Goal: Task Accomplishment & Management: Manage account settings

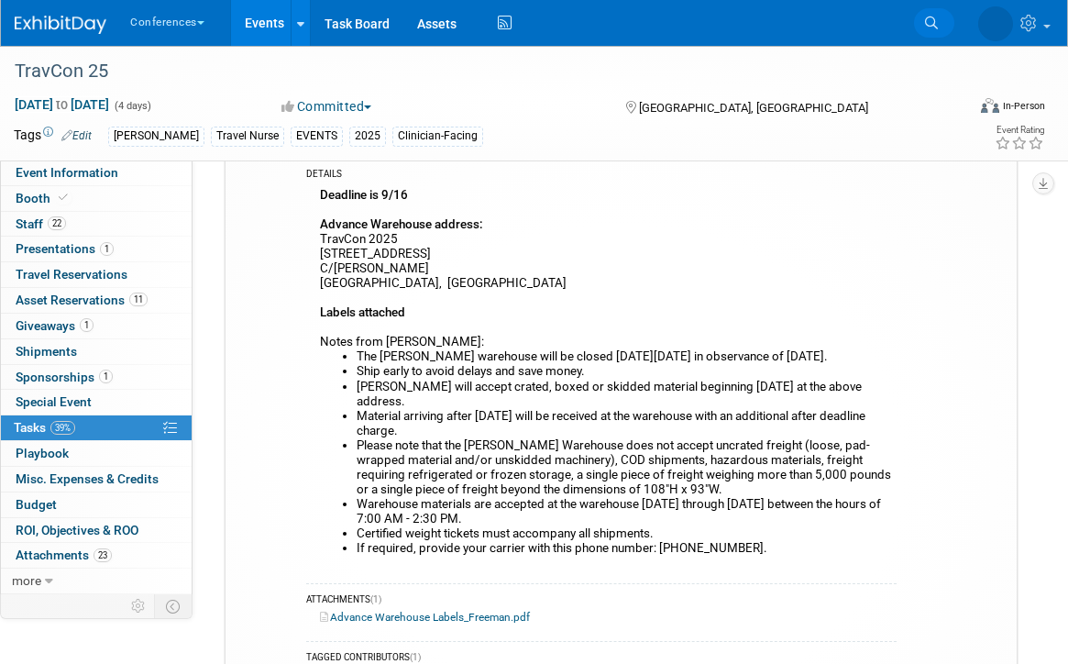
click at [929, 24] on icon at bounding box center [931, 23] width 13 height 13
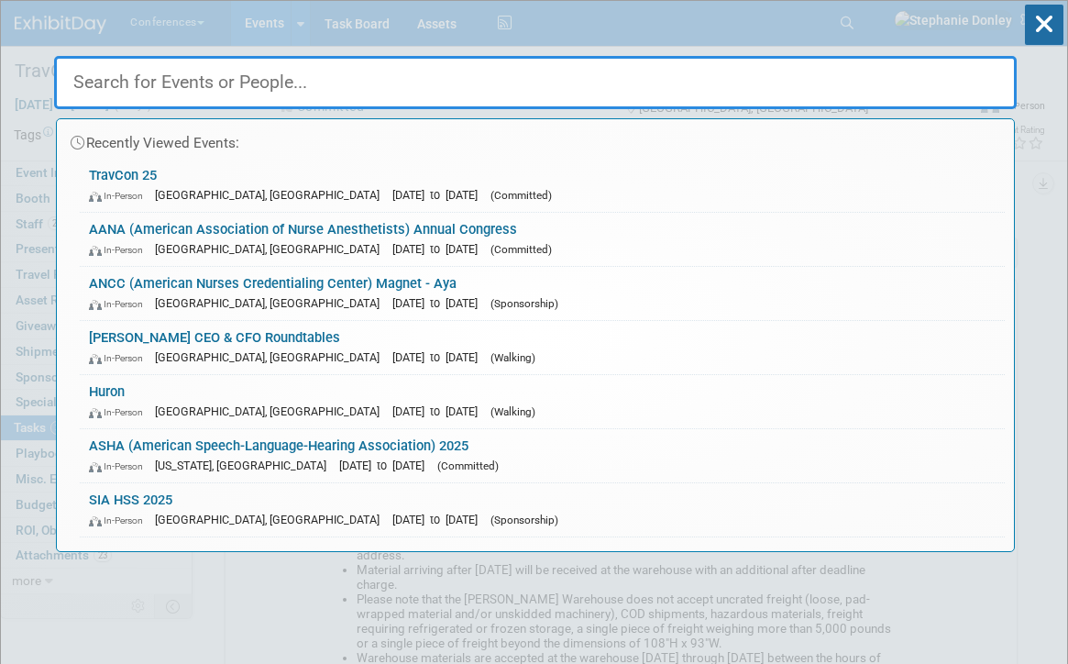
click at [539, 75] on input "text" at bounding box center [535, 82] width 963 height 53
click at [539, 75] on input "ch" at bounding box center [535, 82] width 963 height 53
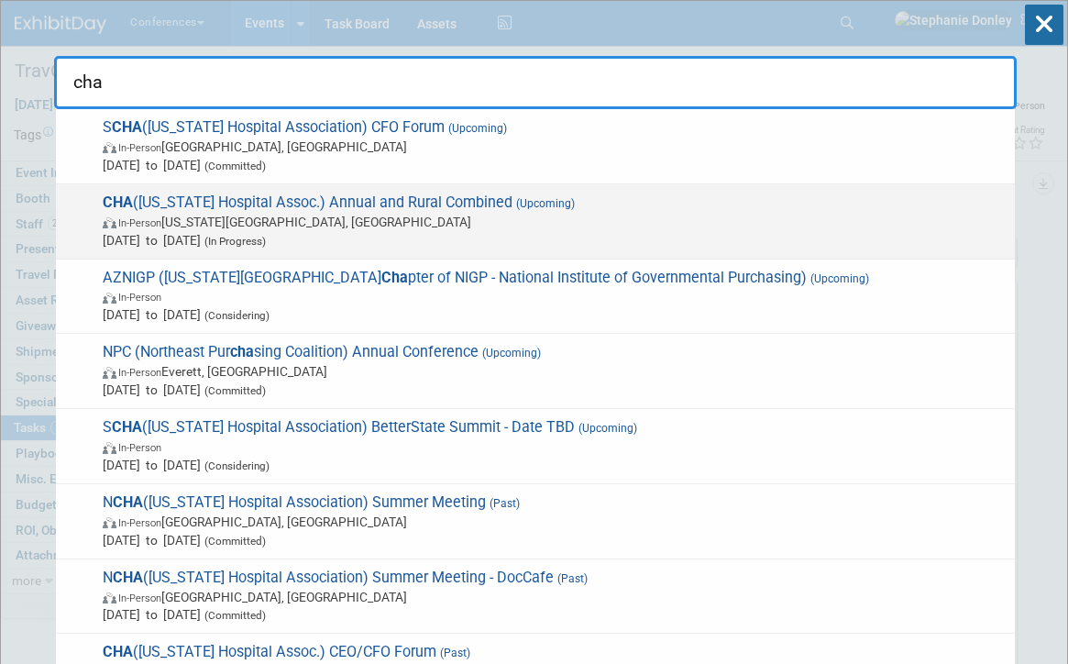
type input "cha"
click at [222, 217] on span "In-Person [US_STATE][GEOGRAPHIC_DATA], [GEOGRAPHIC_DATA]" at bounding box center [554, 222] width 903 height 18
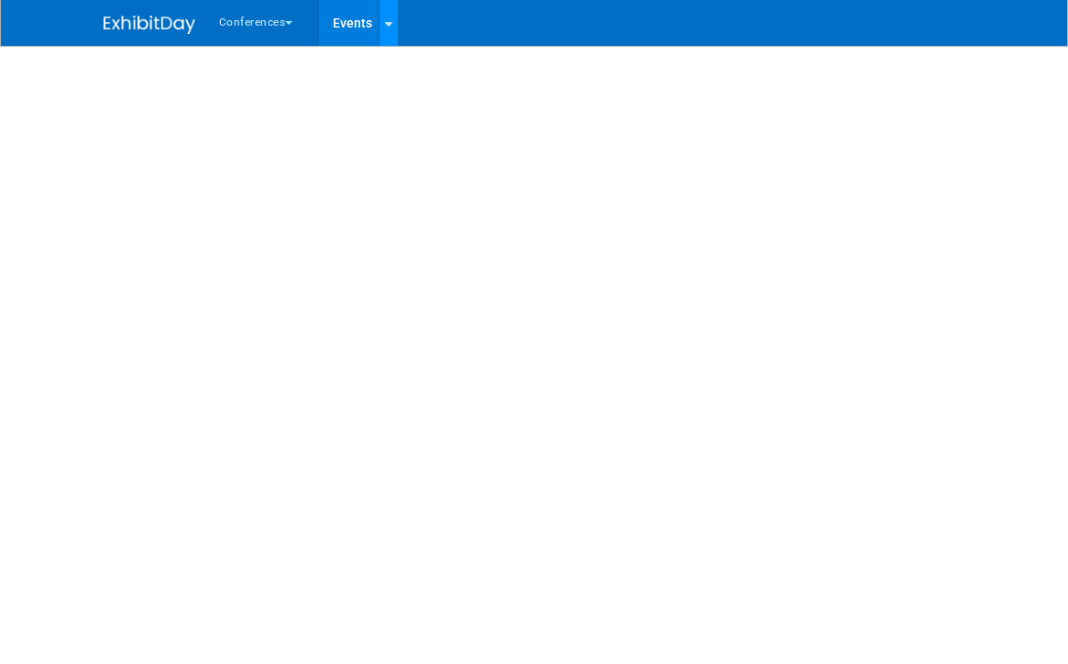
select select "[PERSON_NAME]"
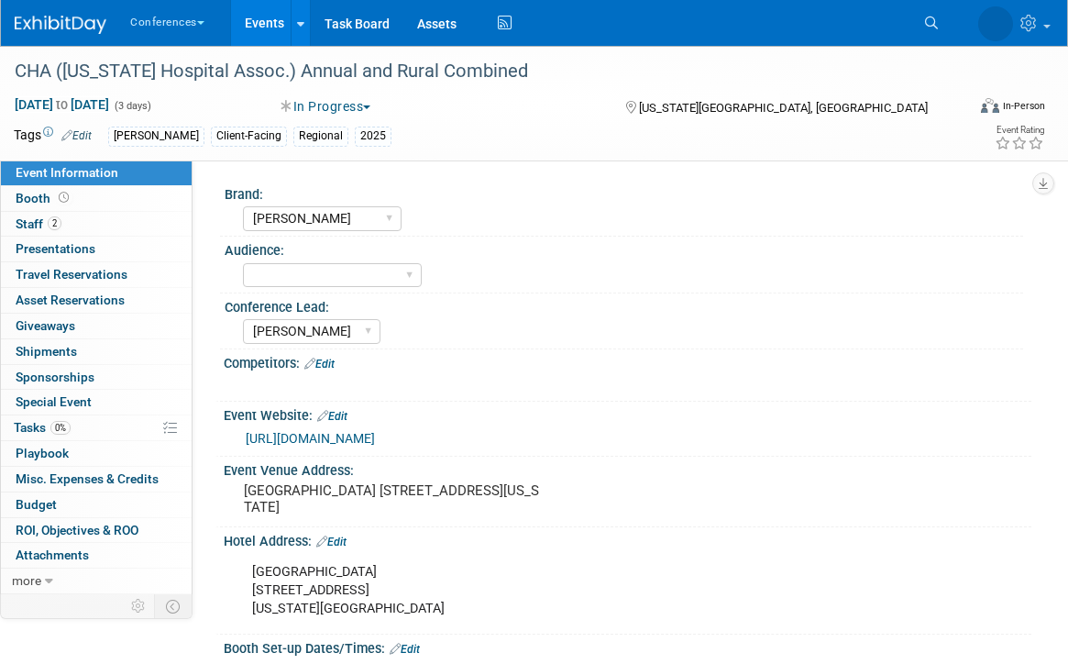
click at [846, 145] on div "Aya Client-Facing Regional 2025" at bounding box center [482, 137] width 749 height 20
click at [815, 294] on div "Conference Lead:" at bounding box center [624, 304] width 799 height 23
click at [869, 346] on div "Conference Lead: Karina Marygrace Mel Sophie Stephanie" at bounding box center [621, 321] width 803 height 56
click at [95, 218] on link "2 Staff 2" at bounding box center [96, 224] width 191 height 25
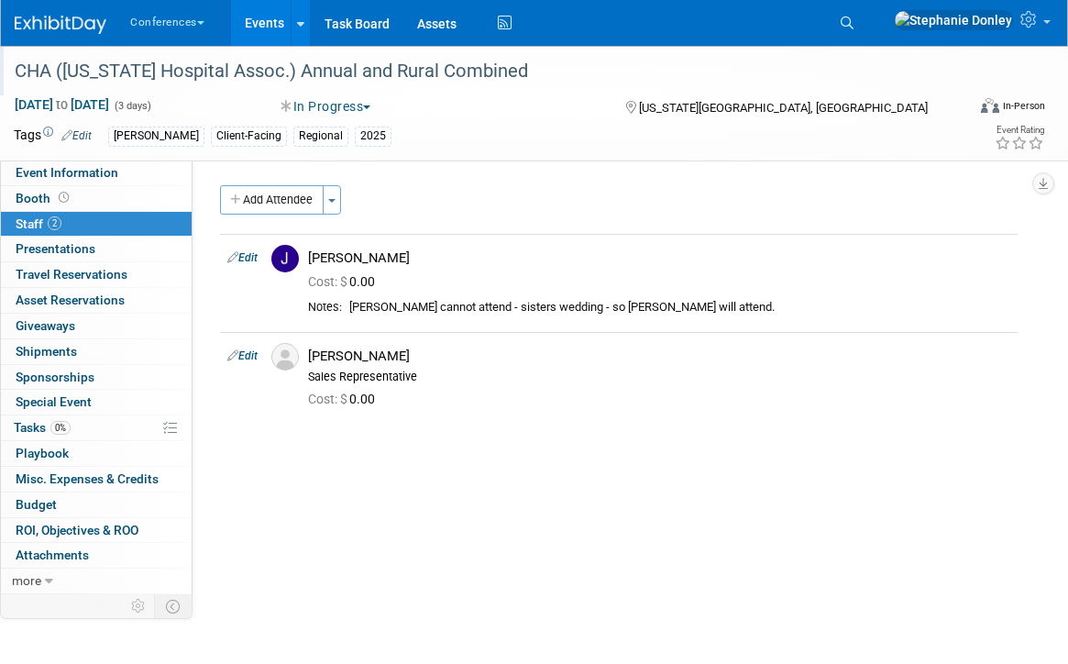
click at [910, 94] on div "CHA (Colorado Hospital Assoc.) Annual and Rural Combined" at bounding box center [479, 71] width 958 height 50
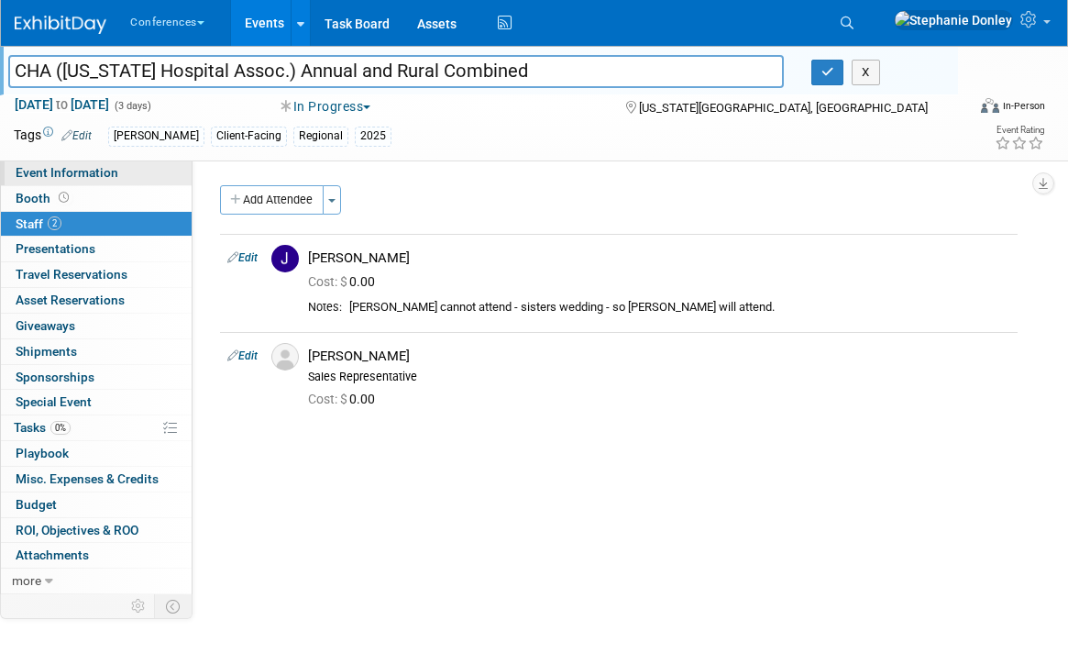
click at [72, 166] on span "Event Information" at bounding box center [67, 172] width 103 height 15
select select "[PERSON_NAME]"
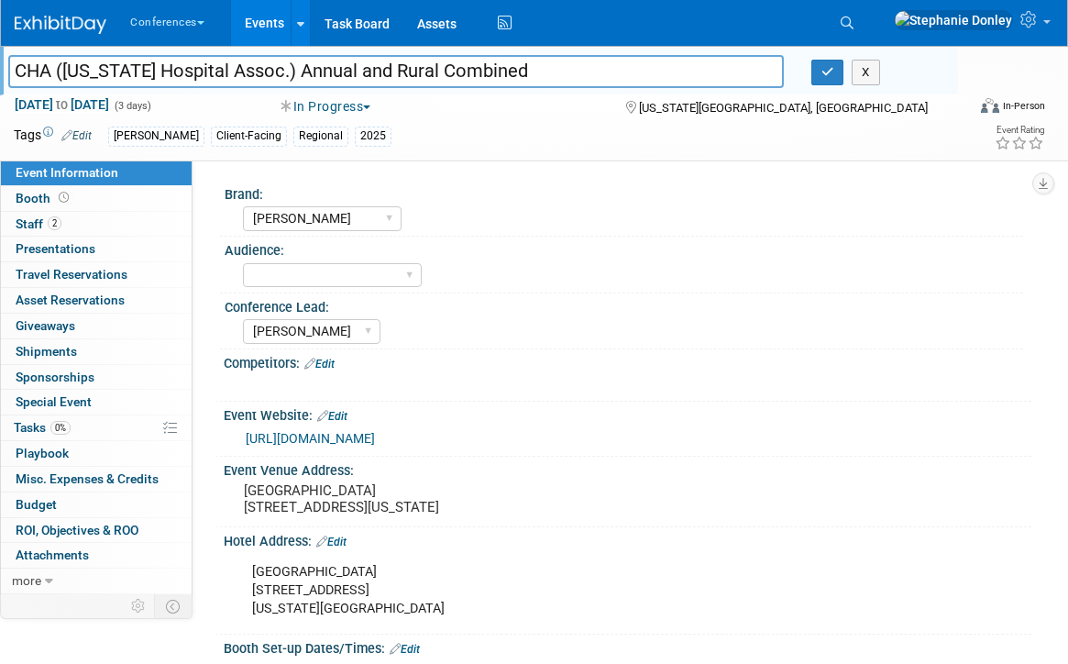
click at [345, 548] on link "Edit" at bounding box center [331, 541] width 30 height 13
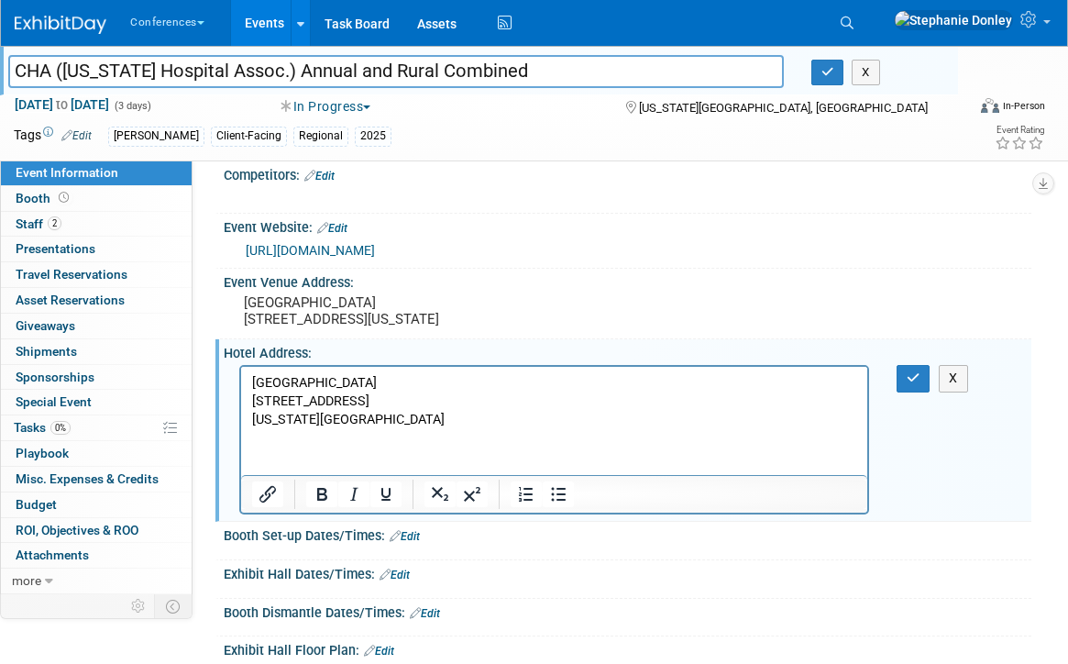
scroll to position [190, 0]
click at [333, 427] on html "Cheyenne Mountain Resort 3225 Broadmoor Valley Rd Colorado Springs, CO 80906" at bounding box center [554, 396] width 626 height 62
click at [433, 420] on p "Cheyenne Mountain Resort 3225 Broadmoor Valley Rd Colorado Springs, CO 80906" at bounding box center [554, 399] width 605 height 55
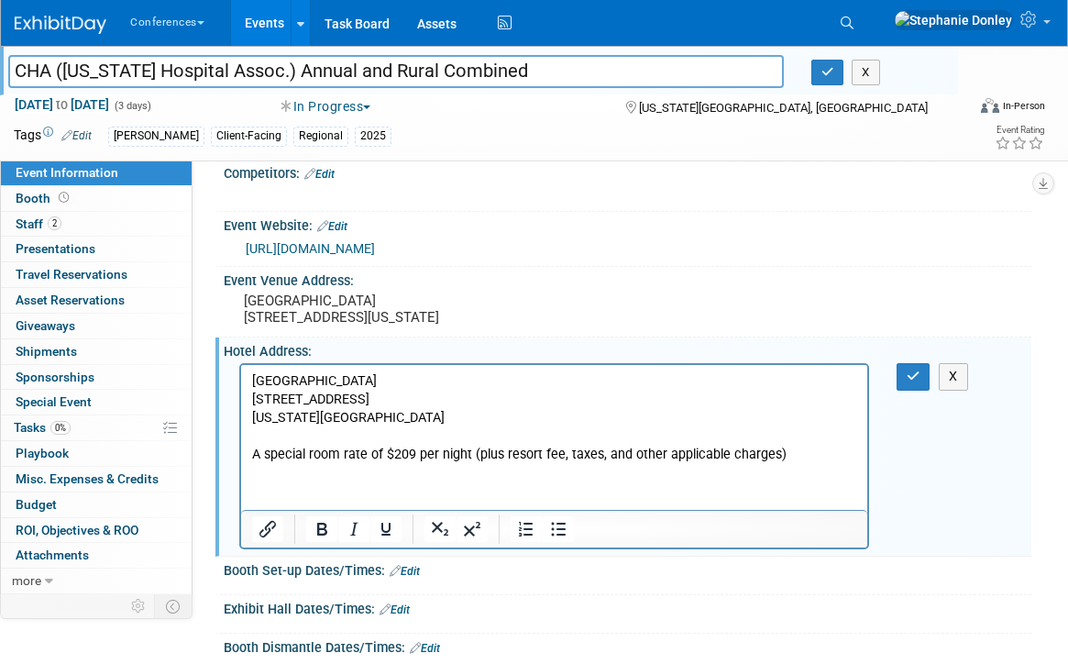
click at [790, 455] on p "A special room rate of $209 per night (plus resort fee, taxes, and other applic…" at bounding box center [554, 455] width 605 height 18
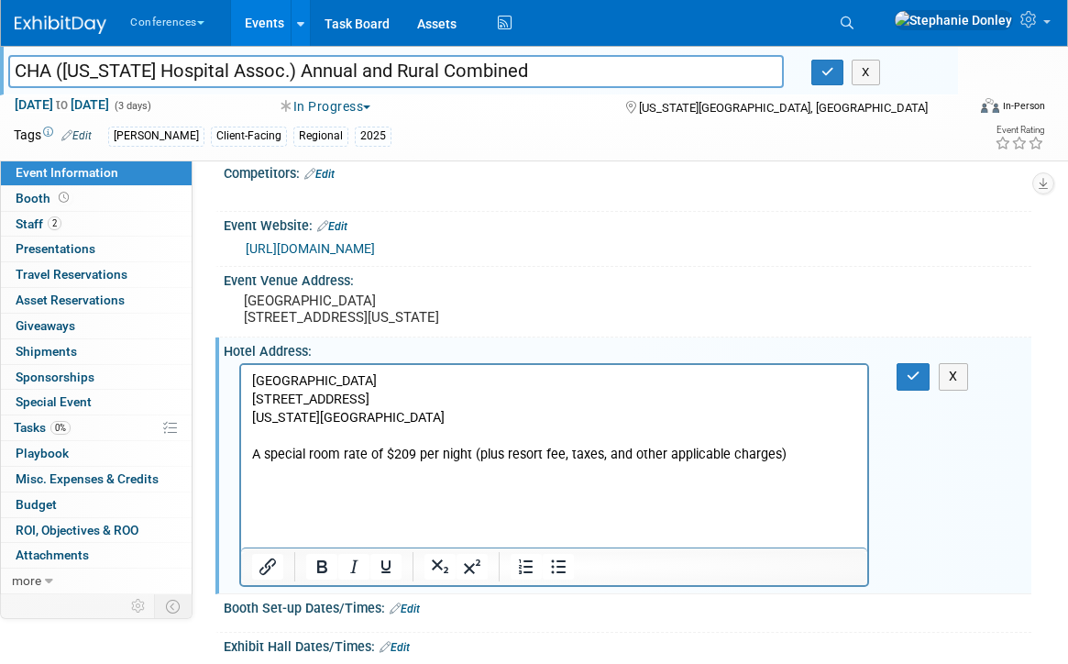
paste body "Rich Text Area. Press ALT-0 for help."
drag, startPoint x: 618, startPoint y: 495, endPoint x: 248, endPoint y: 504, distance: 369.6
click at [248, 501] on html "Cheyenne Mountain Resort 3225 Broadmoor Valley Rd Colorado Springs, CO 80906 A …" at bounding box center [554, 433] width 626 height 137
click at [265, 578] on icon "Insert/edit link" at bounding box center [268, 567] width 22 height 22
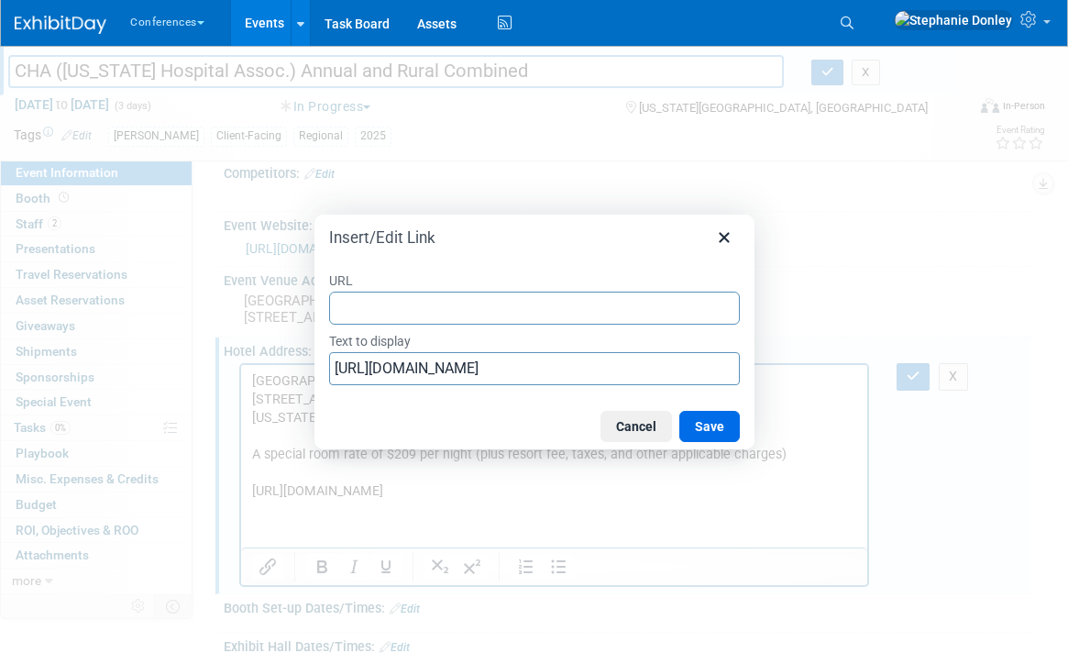
click at [416, 306] on input "URL" at bounding box center [534, 308] width 411 height 33
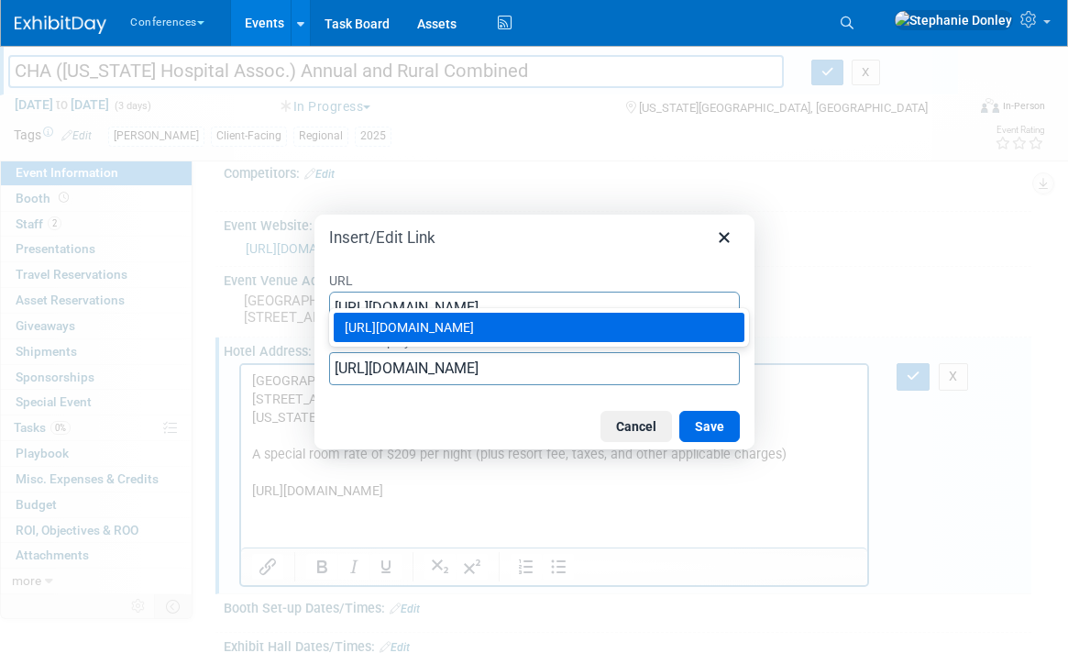
type input "https://www.hyatt.com/en-US/group-booking/COSDH/G-A001"
click at [539, 417] on div "Cancel Save" at bounding box center [534, 426] width 440 height 46
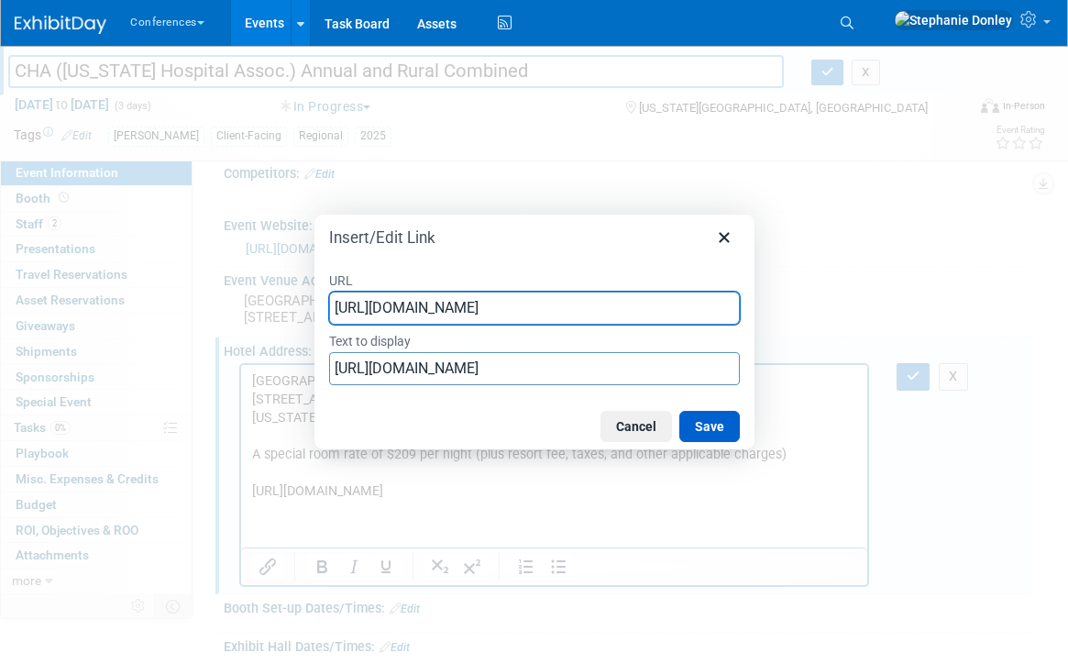
click at [709, 435] on button "Save" at bounding box center [709, 426] width 61 height 31
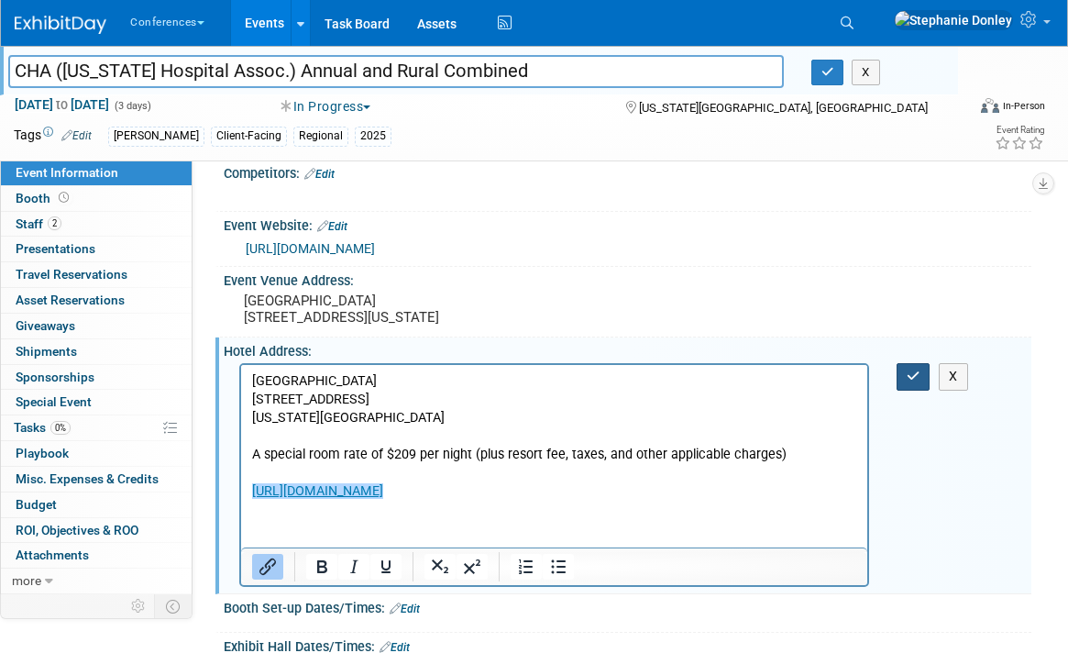
click at [903, 390] on button "button" at bounding box center [914, 376] width 34 height 27
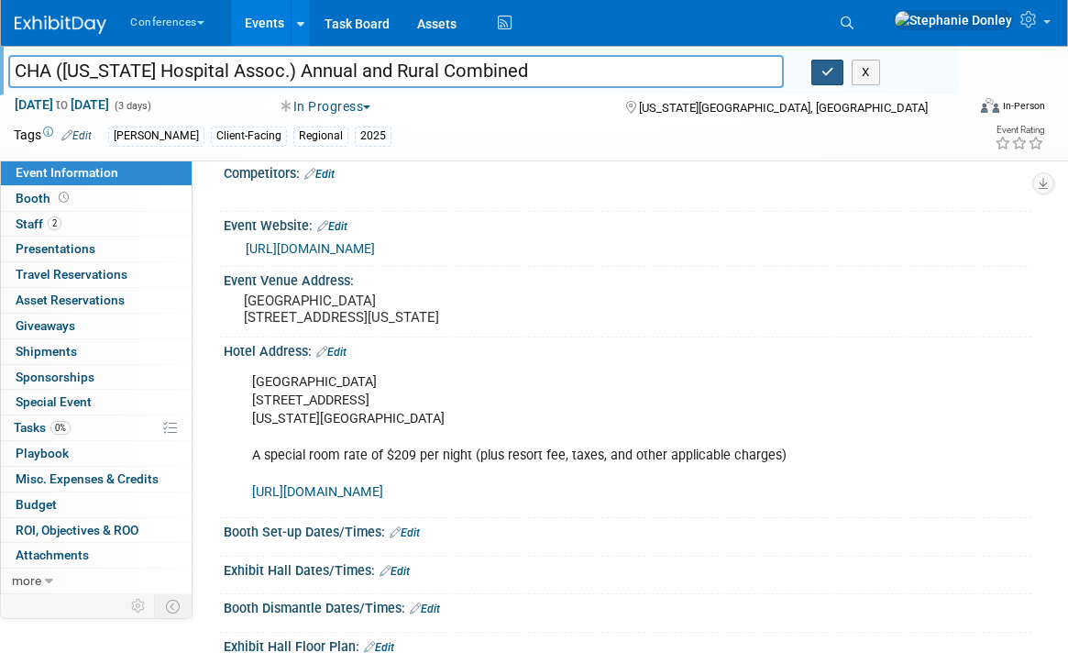
click at [826, 78] on button "button" at bounding box center [827, 73] width 33 height 26
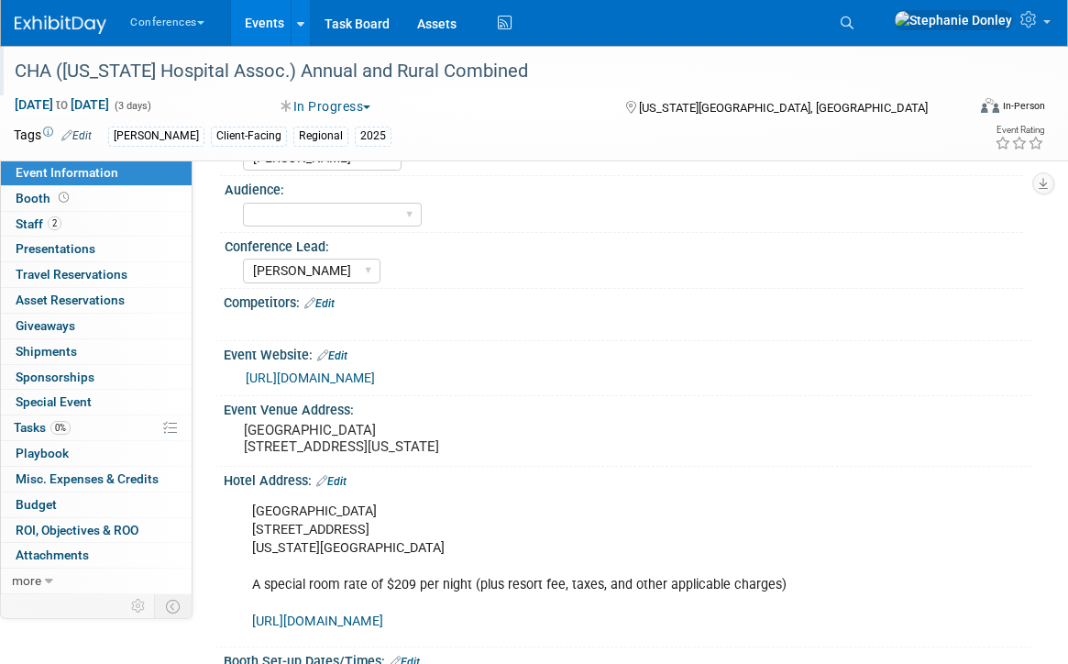
scroll to position [0, 0]
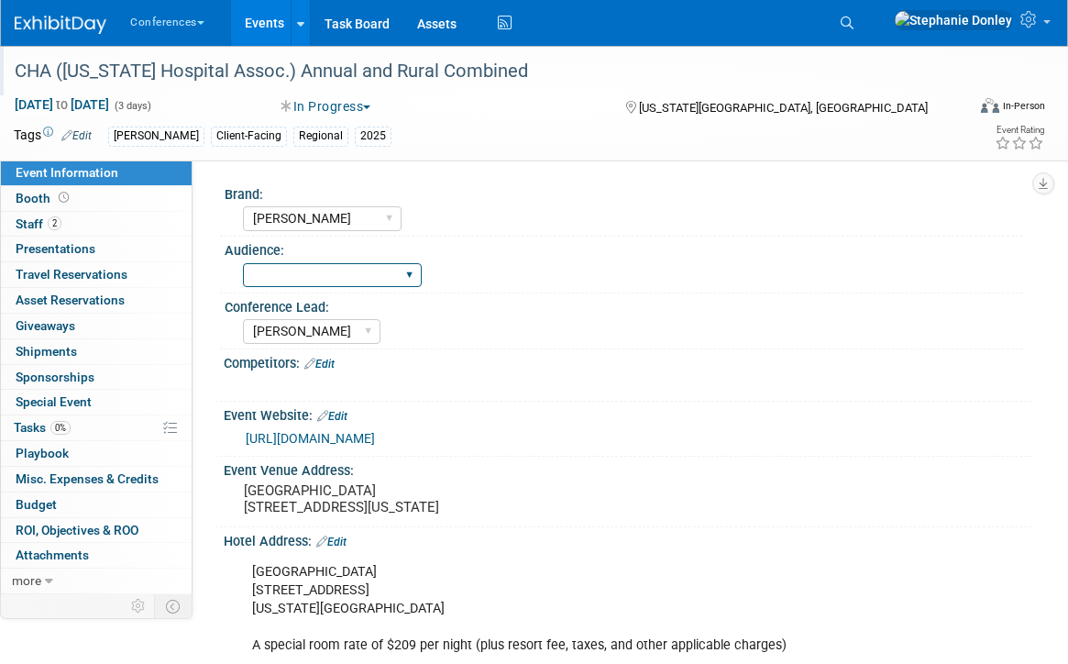
click at [404, 272] on select "Client-facing Clinician/Provider-facing Both N/a" at bounding box center [332, 275] width 179 height 25
select select "Client-facing"
click at [243, 263] on select "Client-facing Clinician/Provider-facing Both N/a" at bounding box center [332, 275] width 179 height 25
click at [832, 524] on div "Event Venue Address: Cheyenne Mountain Resort 3225 Broadmoor Valley Rd Colorado…" at bounding box center [623, 492] width 816 height 71
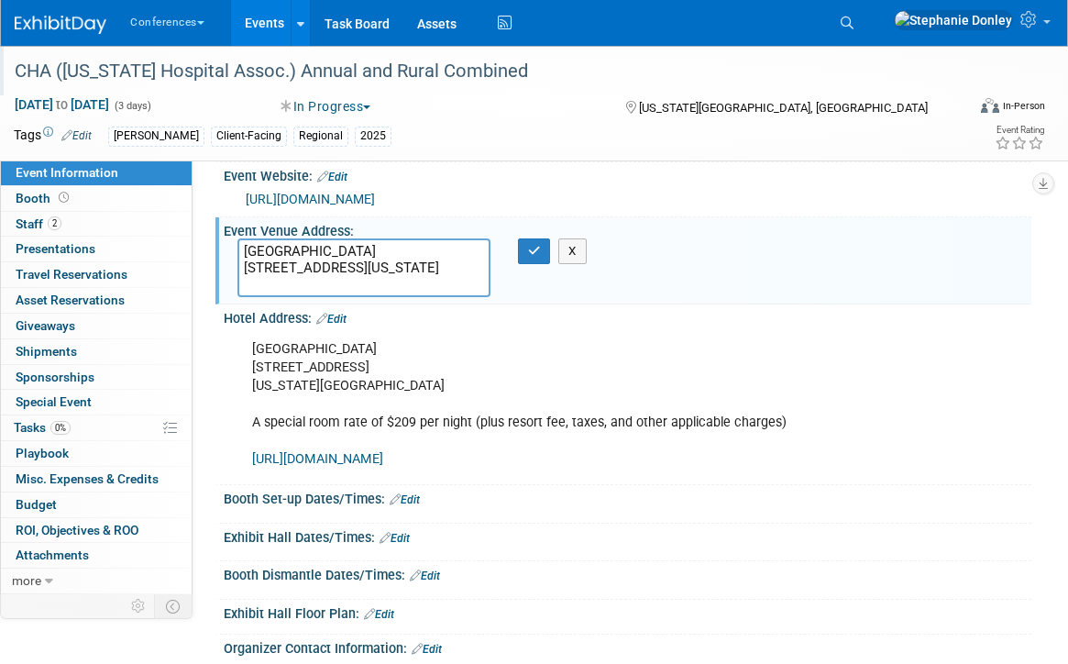
scroll to position [186, 0]
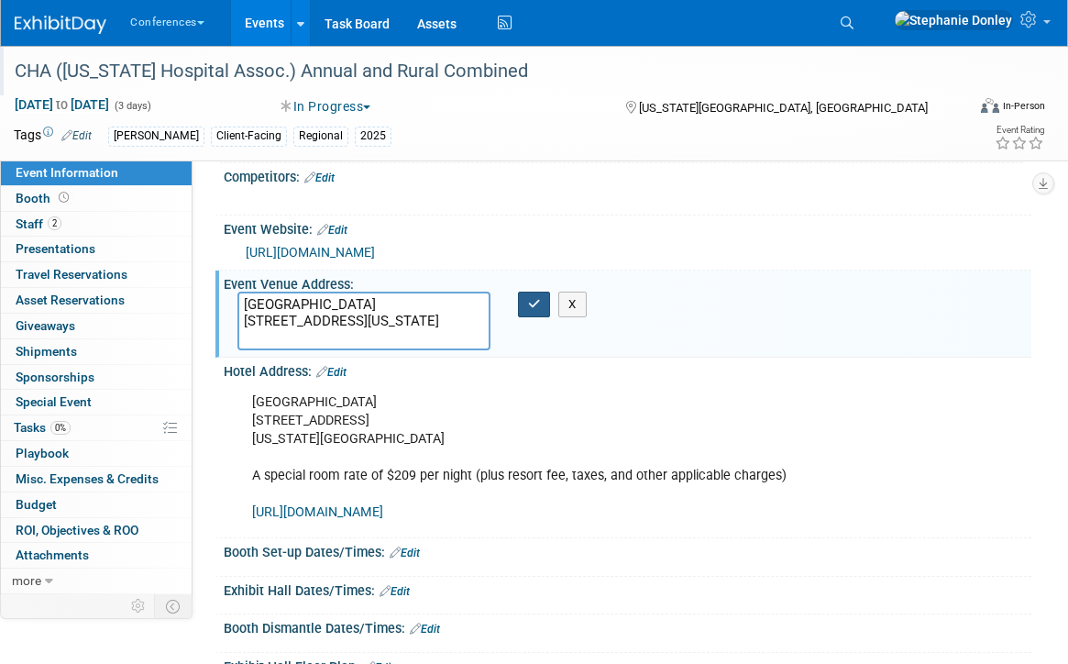
click at [535, 308] on icon "button" at bounding box center [534, 304] width 13 height 12
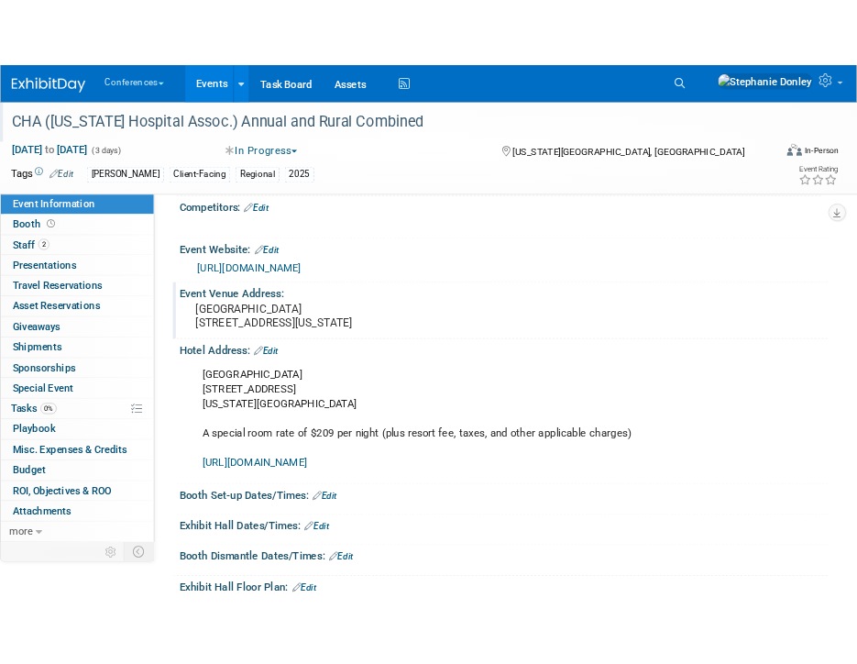
scroll to position [0, 0]
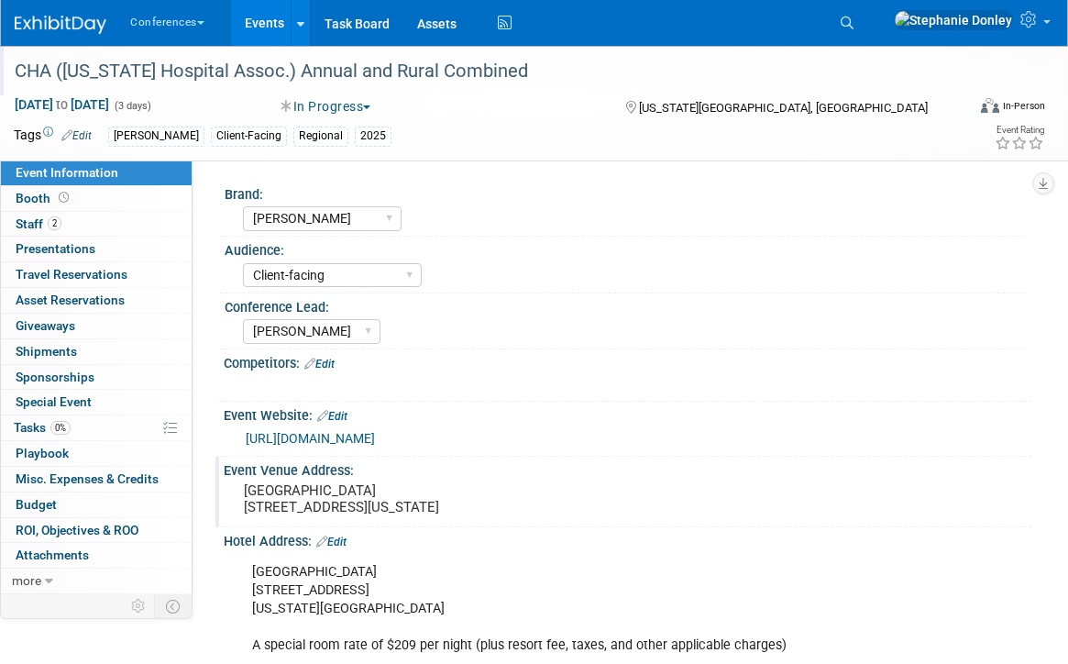
click at [830, 132] on div "Aya Client-Facing Regional 2025" at bounding box center [482, 137] width 749 height 20
